Goal: Task Accomplishment & Management: Use online tool/utility

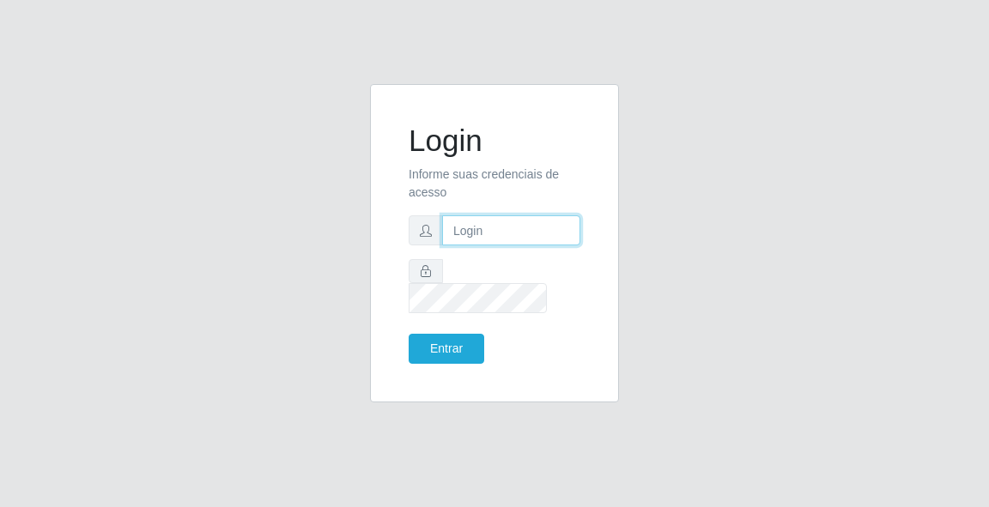
click at [499, 245] on input "text" at bounding box center [511, 230] width 138 height 30
type input "[EMAIL_ADDRESS][DOMAIN_NAME]"
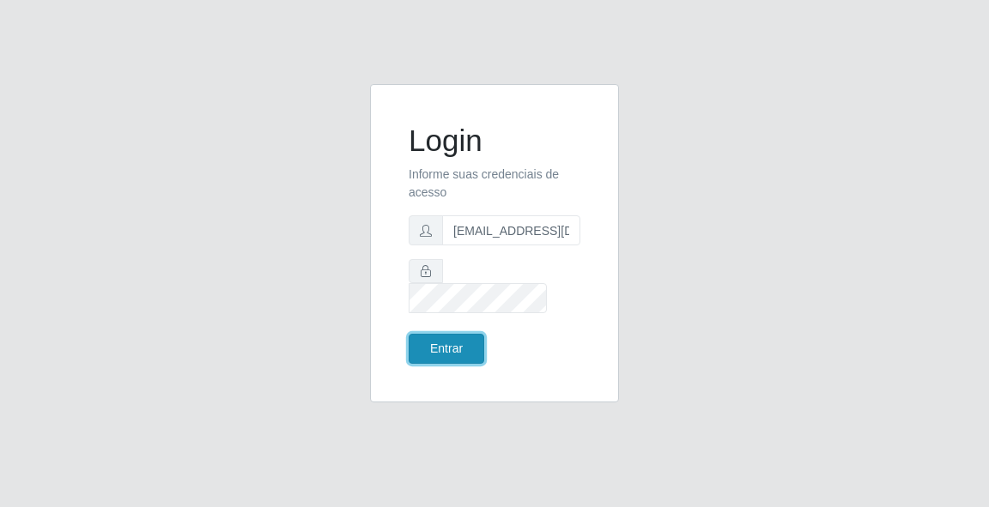
click at [456, 334] on button "Entrar" at bounding box center [446, 349] width 76 height 30
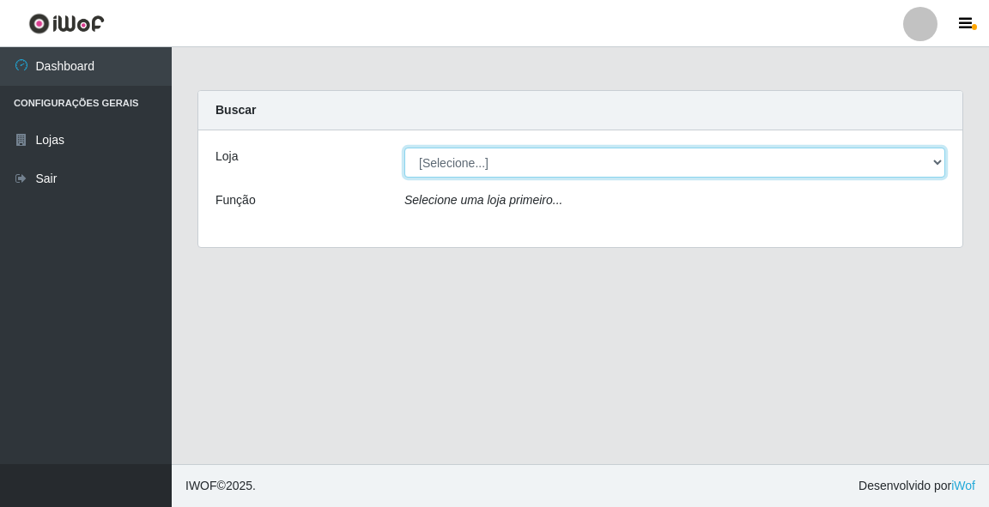
click at [468, 160] on select "[Selecione...] Rede Potiguar 5 - Extremoz" at bounding box center [674, 163] width 541 height 30
select select "79"
click at [404, 148] on select "[Selecione...] Rede Potiguar 5 - Extremoz" at bounding box center [674, 163] width 541 height 30
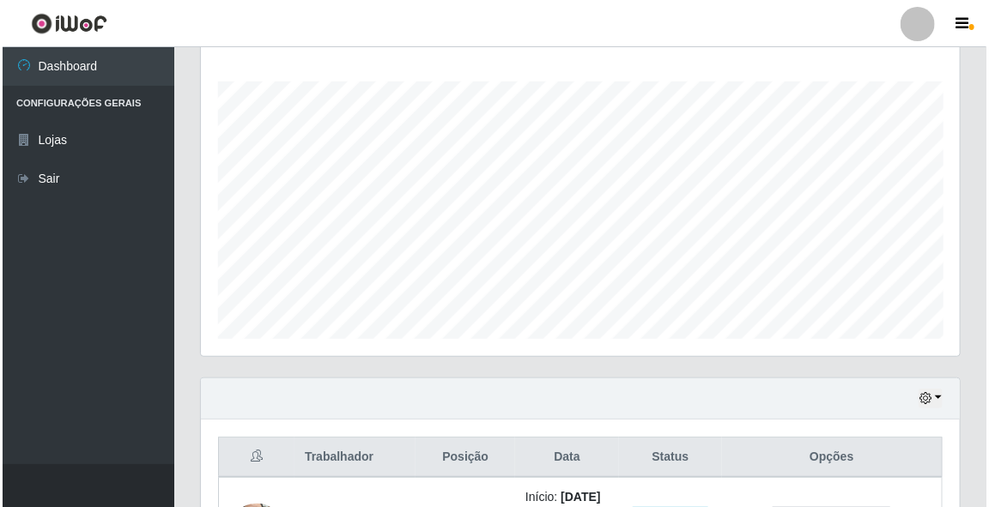
scroll to position [549, 0]
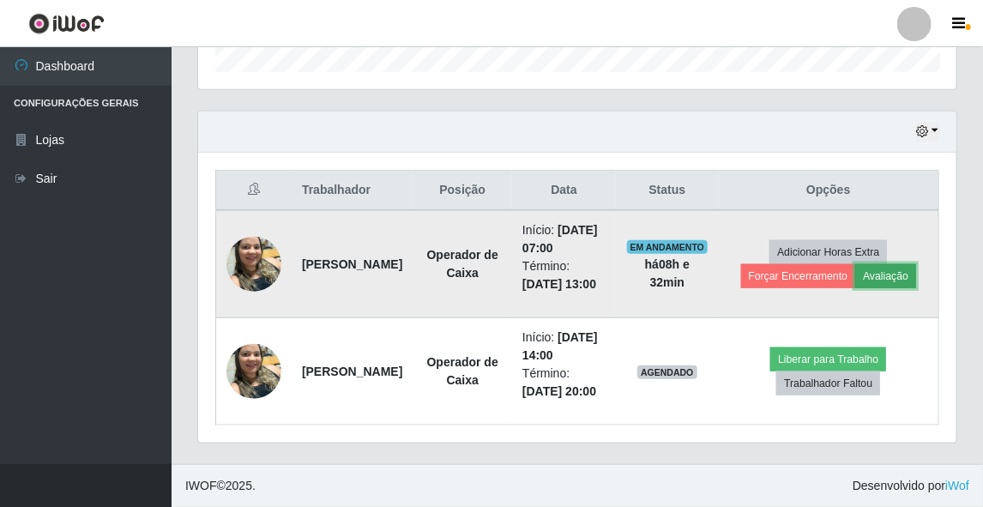
click at [899, 281] on button "Avaliação" at bounding box center [886, 276] width 61 height 24
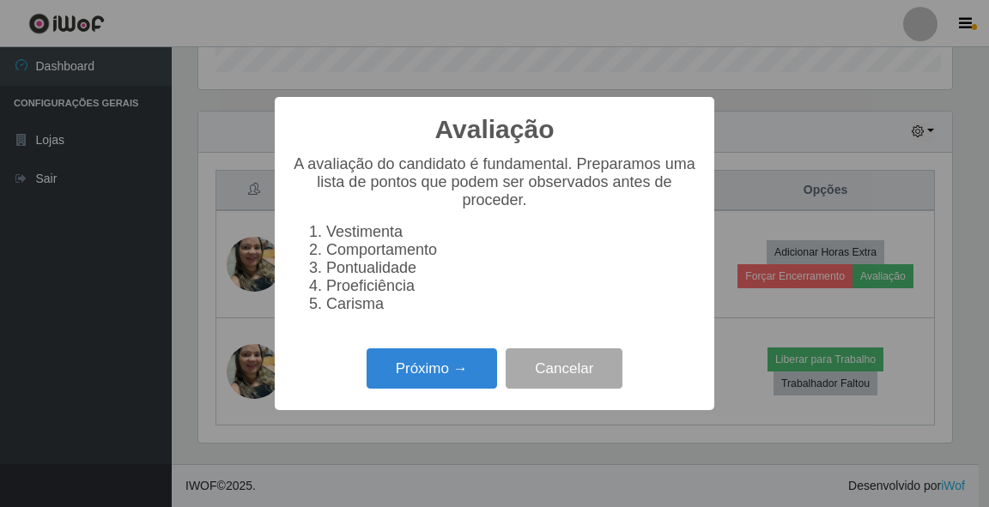
scroll to position [356, 753]
click at [420, 371] on button "Próximo →" at bounding box center [431, 368] width 130 height 40
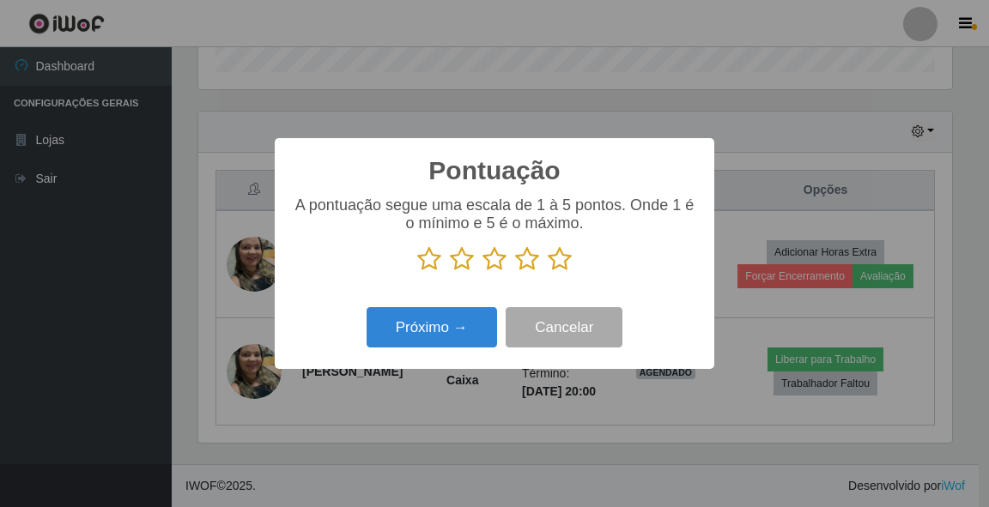
scroll to position [857723, 857325]
click at [556, 257] on icon at bounding box center [559, 259] width 24 height 26
click at [547, 272] on input "radio" at bounding box center [547, 272] width 0 height 0
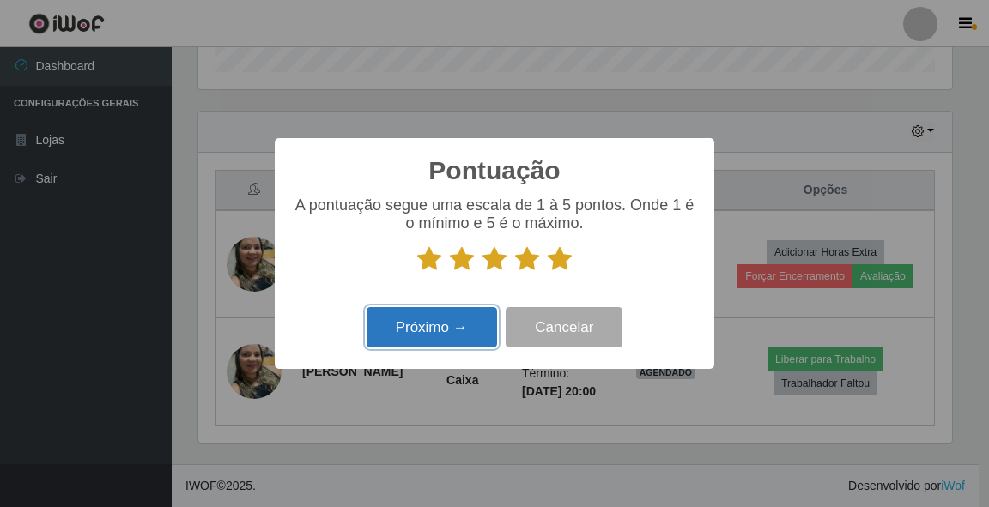
click at [457, 317] on button "Próximo →" at bounding box center [431, 327] width 130 height 40
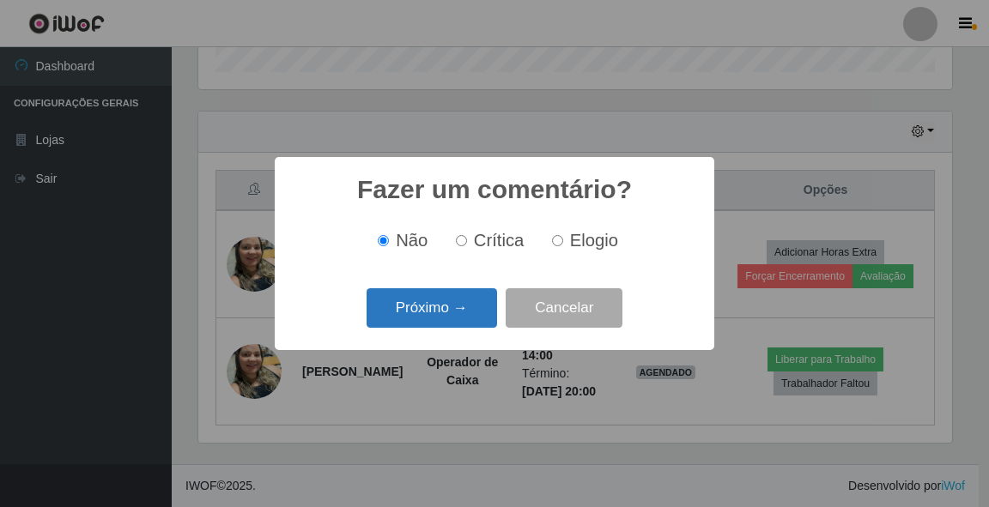
click at [439, 312] on button "Próximo →" at bounding box center [431, 308] width 130 height 40
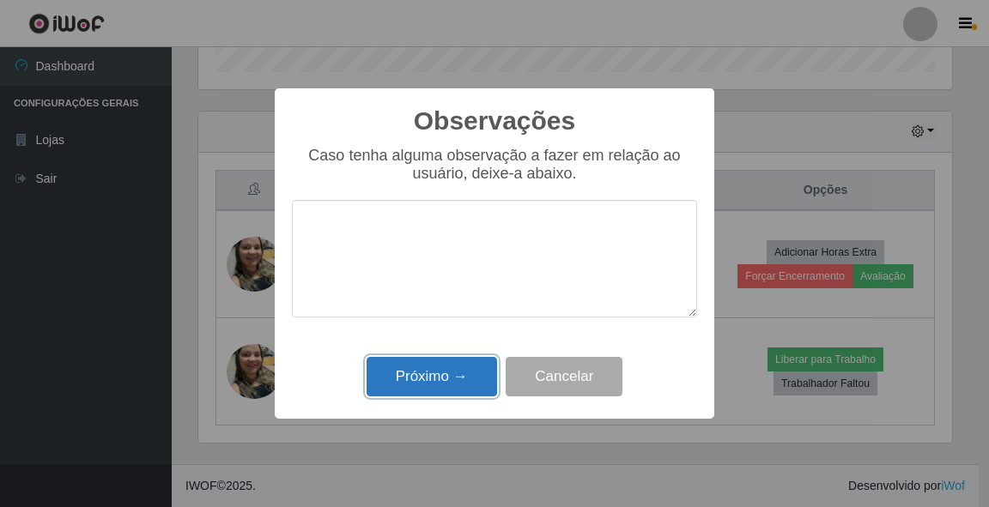
click at [424, 370] on button "Próximo →" at bounding box center [431, 377] width 130 height 40
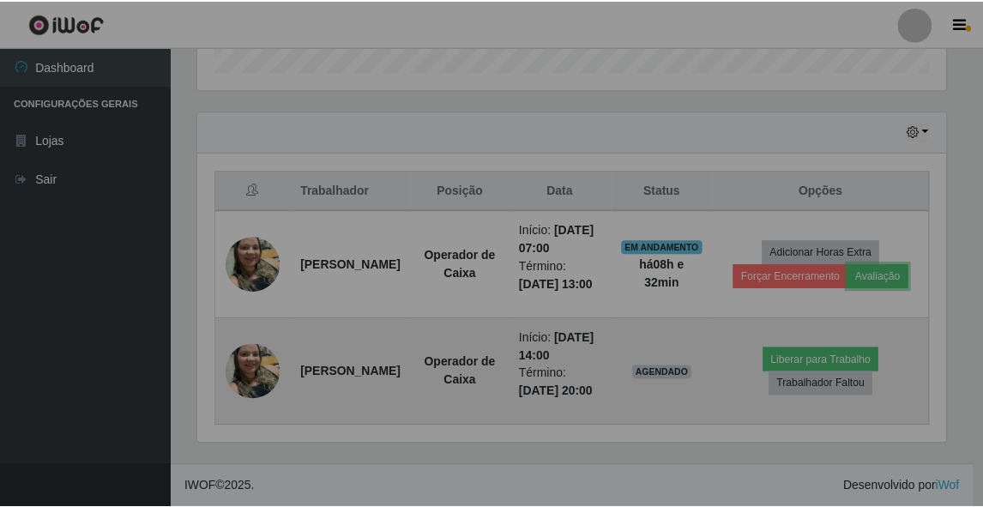
scroll to position [356, 759]
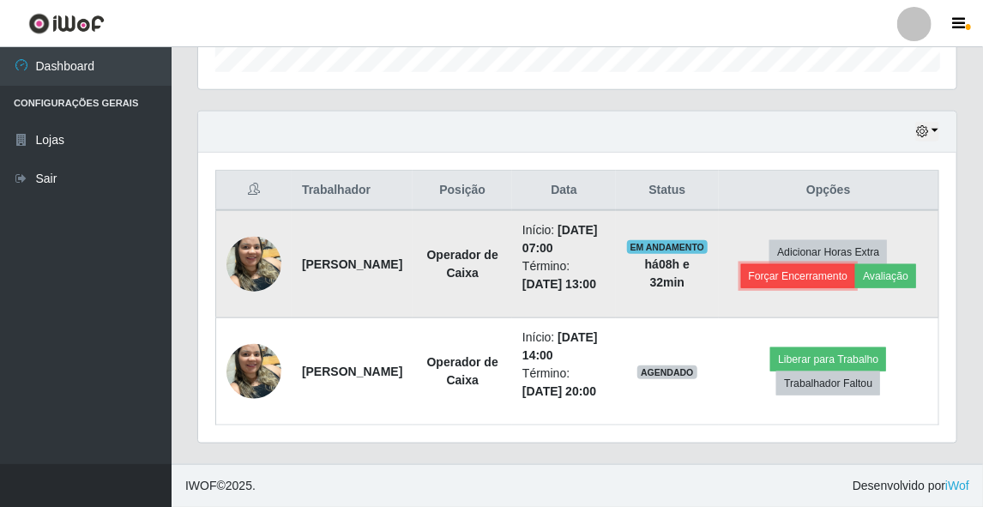
click at [854, 286] on button "Forçar Encerramento" at bounding box center [798, 276] width 115 height 24
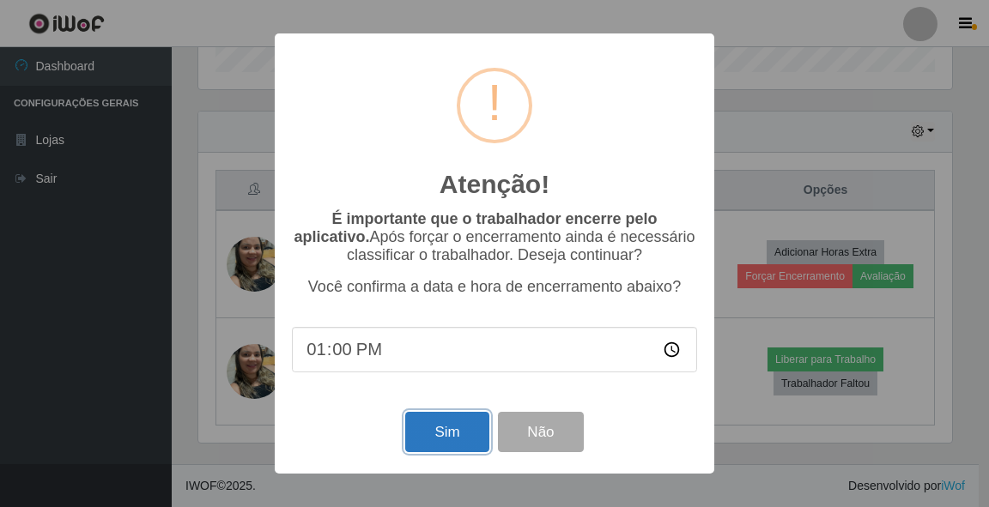
click at [439, 429] on button "Sim" at bounding box center [446, 432] width 83 height 40
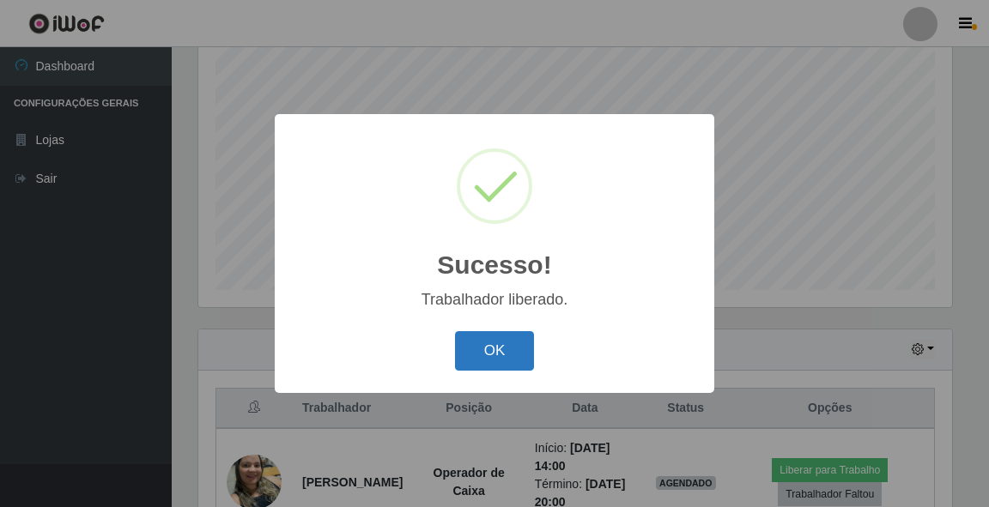
click at [487, 355] on button "OK" at bounding box center [495, 351] width 80 height 40
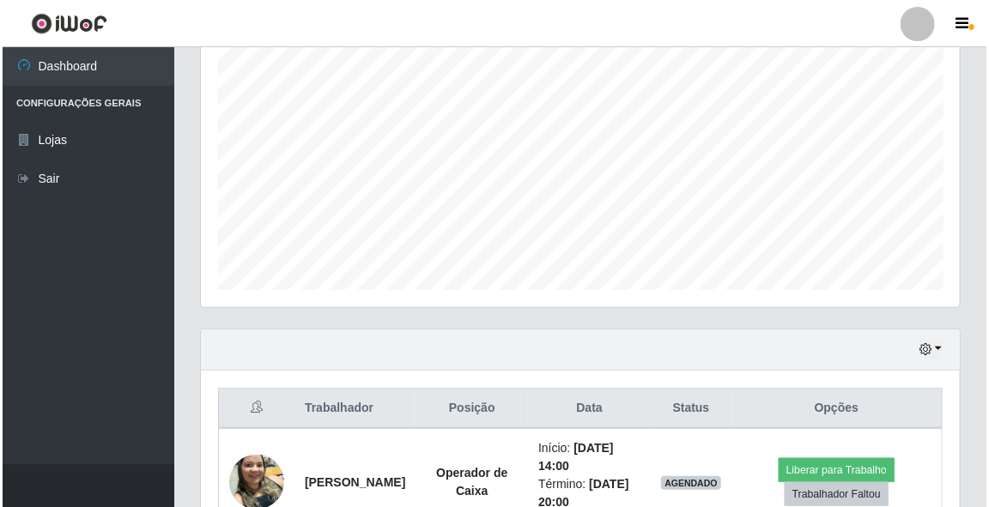
scroll to position [392, 0]
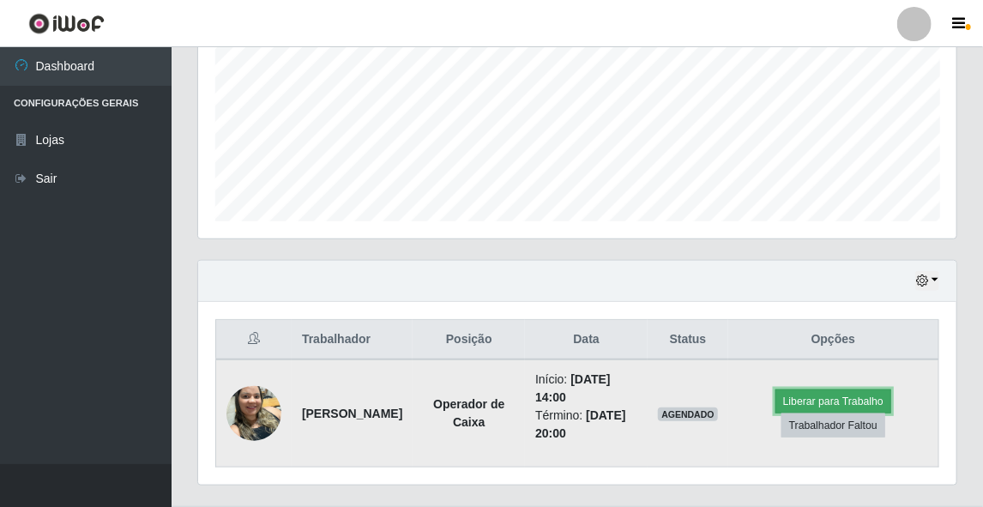
click at [832, 396] on button "Liberar para Trabalho" at bounding box center [834, 402] width 116 height 24
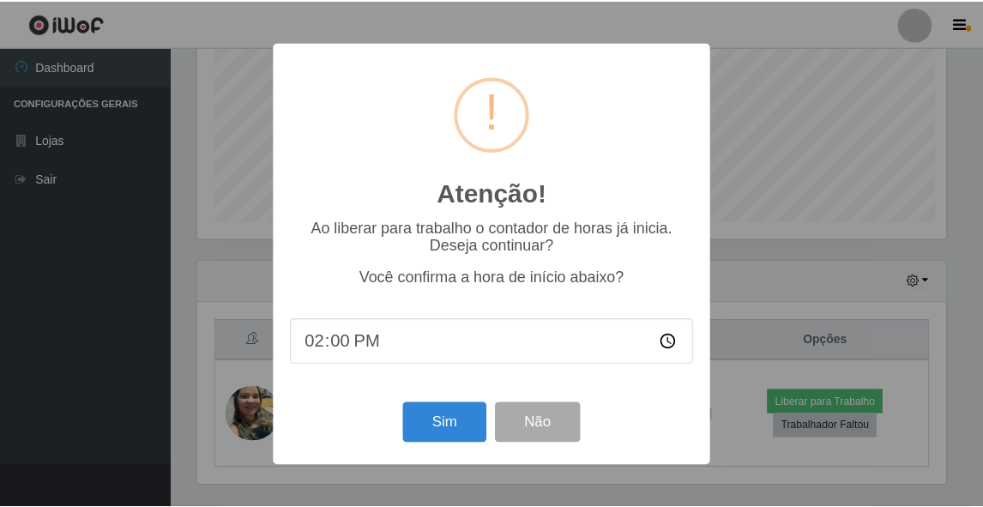
scroll to position [356, 753]
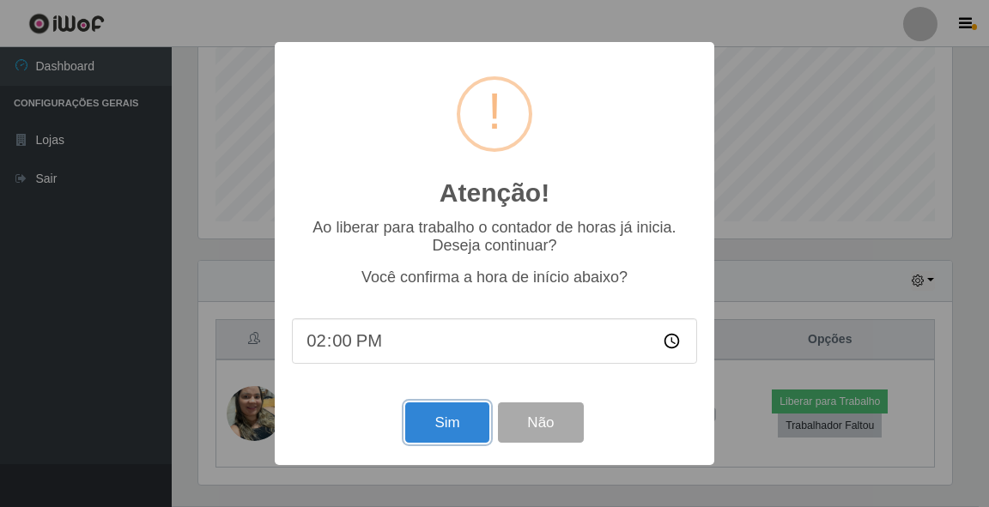
click at [463, 429] on button "Sim" at bounding box center [446, 422] width 83 height 40
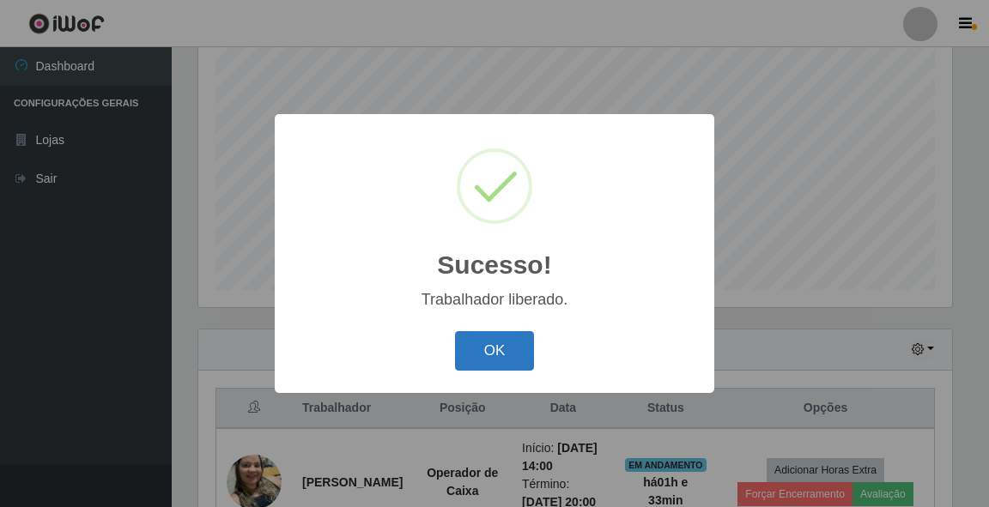
click at [485, 346] on button "OK" at bounding box center [495, 351] width 80 height 40
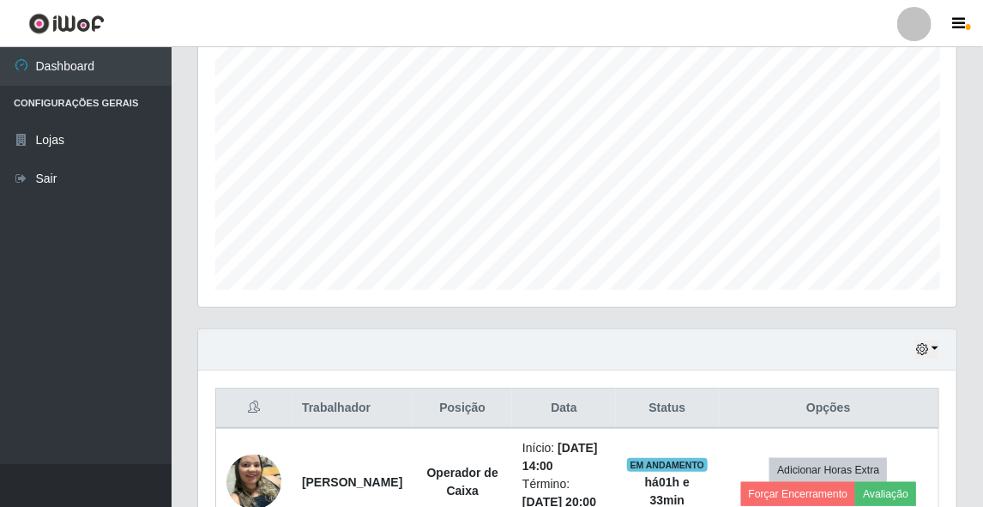
scroll to position [461, 0]
